Goal: Check status: Check status

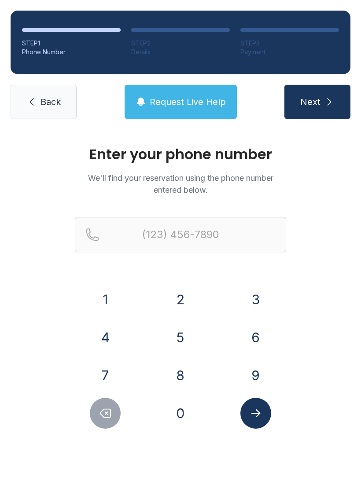
click at [182, 302] on button "2" at bounding box center [180, 299] width 31 height 31
click at [108, 303] on button "1" at bounding box center [105, 299] width 31 height 31
click at [254, 363] on button "9" at bounding box center [256, 375] width 31 height 31
click at [257, 334] on button "6" at bounding box center [256, 337] width 31 height 31
click at [176, 375] on button "8" at bounding box center [180, 375] width 31 height 31
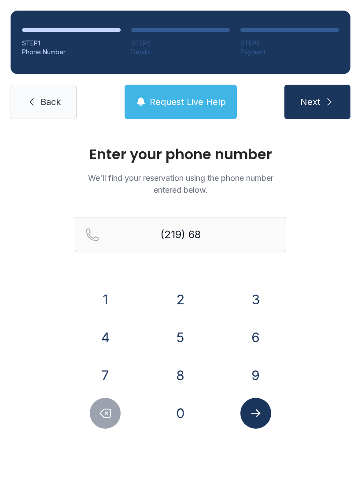
click at [256, 363] on button "9" at bounding box center [256, 375] width 31 height 31
click at [257, 289] on button "3" at bounding box center [256, 299] width 31 height 31
click at [187, 330] on button "5" at bounding box center [180, 337] width 31 height 31
click at [110, 285] on button "1" at bounding box center [105, 299] width 31 height 31
click at [105, 368] on button "7" at bounding box center [105, 375] width 31 height 31
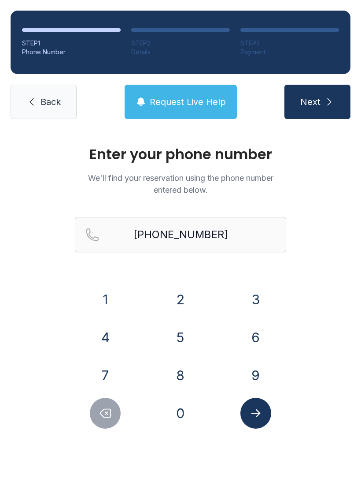
click at [267, 420] on button "Submit lookup form" at bounding box center [256, 413] width 31 height 31
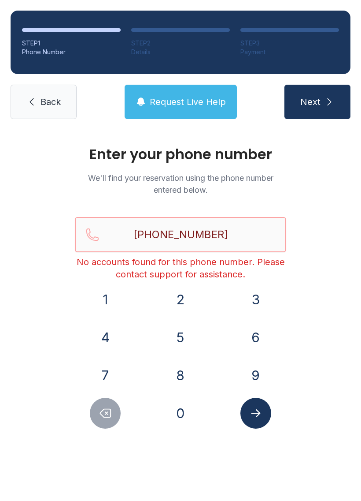
click at [240, 236] on input "[PHONE_NUMBER]" at bounding box center [181, 234] width 212 height 35
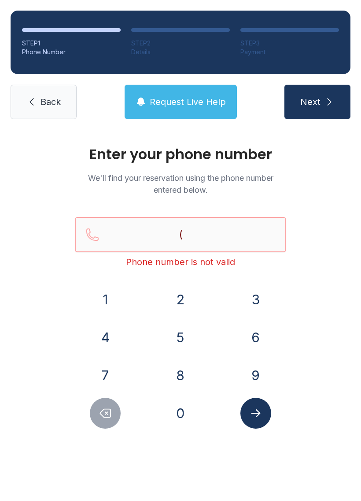
type input "("
click at [331, 285] on div "Enter your phone number We'll find your reservation using the phone number ente…" at bounding box center [180, 297] width 361 height 334
click at [180, 291] on button "2" at bounding box center [180, 299] width 31 height 31
click at [102, 293] on button "1" at bounding box center [105, 299] width 31 height 31
click at [260, 379] on button "9" at bounding box center [256, 375] width 31 height 31
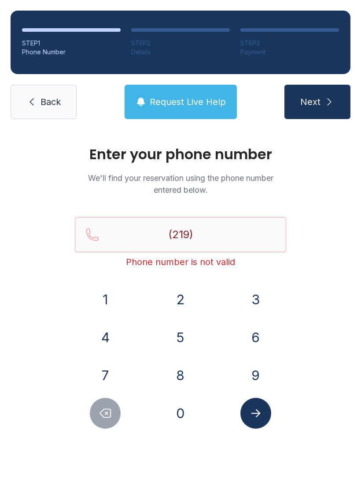
click at [262, 346] on button "6" at bounding box center [256, 337] width 31 height 31
click at [191, 375] on button "8" at bounding box center [180, 375] width 31 height 31
click at [256, 368] on button "9" at bounding box center [256, 375] width 31 height 31
click at [256, 297] on button "3" at bounding box center [256, 299] width 31 height 31
click at [169, 347] on button "5" at bounding box center [180, 337] width 31 height 31
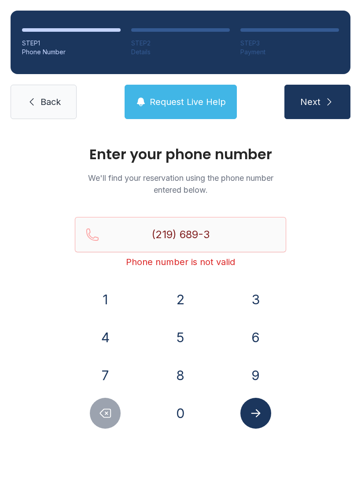
type input "(219) 689-35"
